Goal: Information Seeking & Learning: Learn about a topic

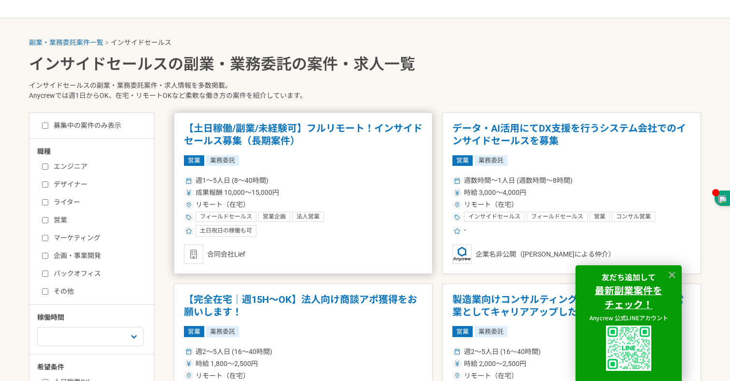
scroll to position [177, 0]
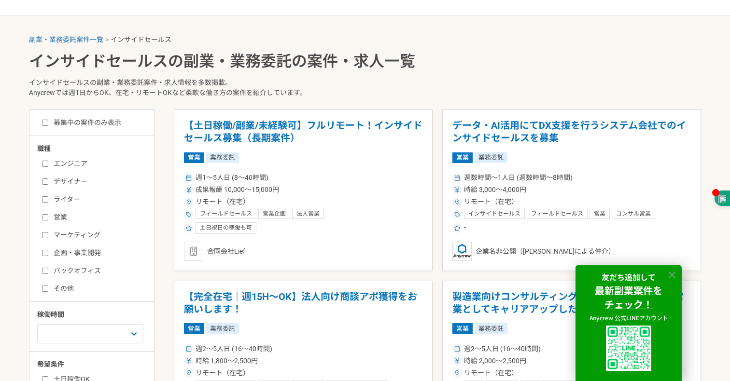
click at [672, 276] on icon at bounding box center [672, 275] width 11 height 11
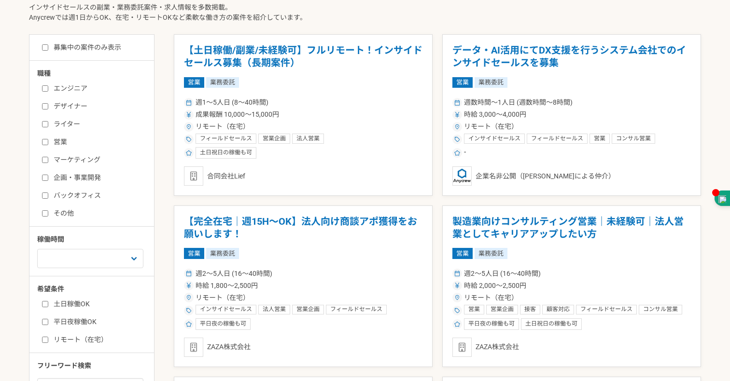
scroll to position [265, 0]
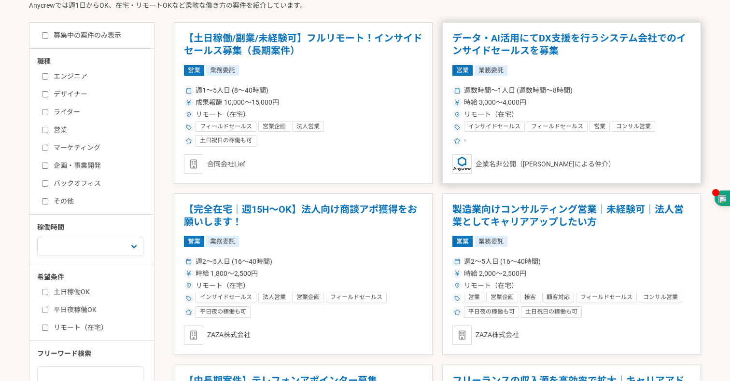
click at [612, 99] on div "時給 3,000〜4,000円" at bounding box center [571, 103] width 238 height 10
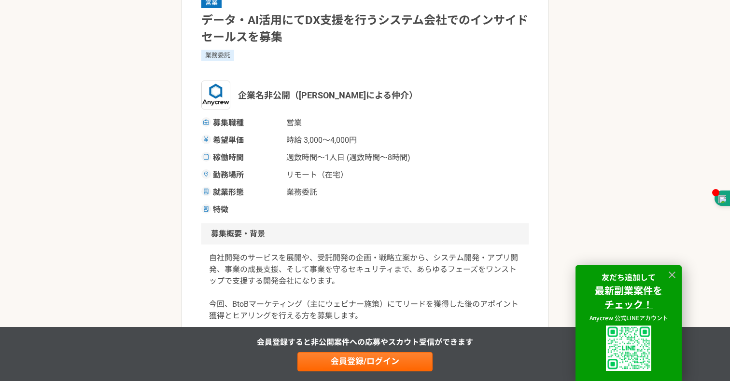
scroll to position [90, 0]
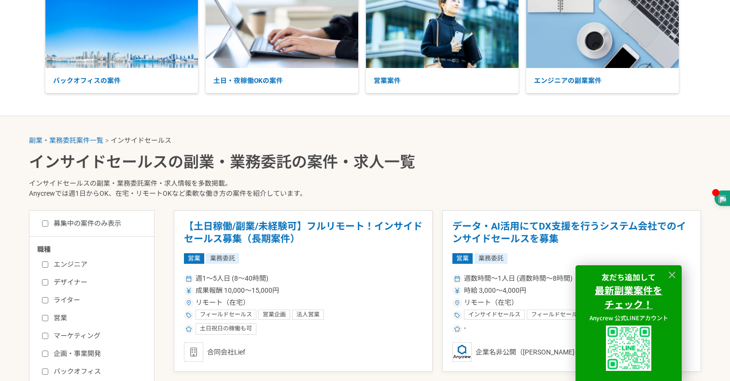
scroll to position [84, 0]
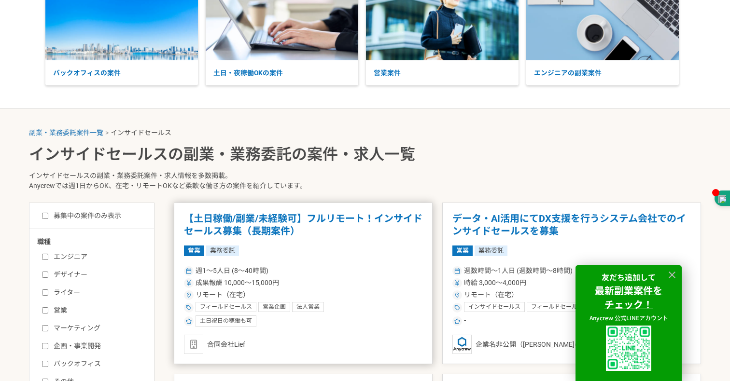
click at [273, 222] on h1 "【土日稼働/副業/未経験可】フルリモート！インサイドセールス募集（長期案件）" at bounding box center [303, 225] width 238 height 25
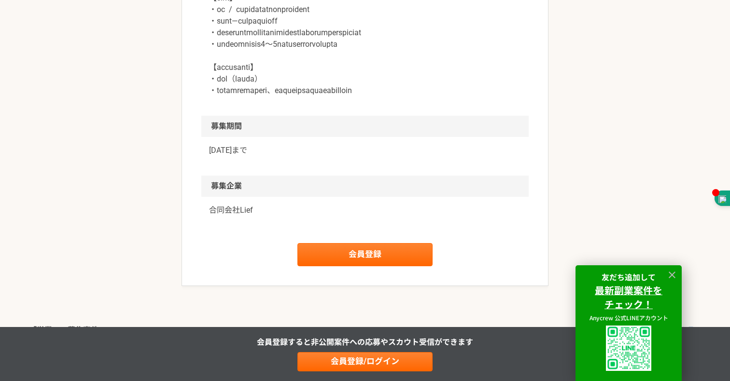
scroll to position [1434, 0]
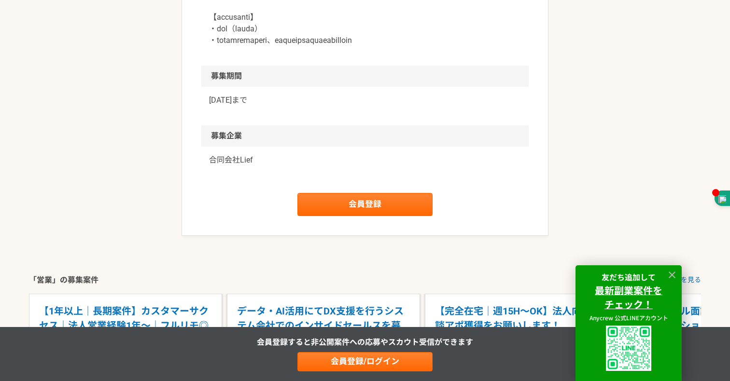
click at [228, 166] on p "合同会社Lief" at bounding box center [365, 160] width 312 height 12
